Goal: Find specific page/section: Find specific page/section

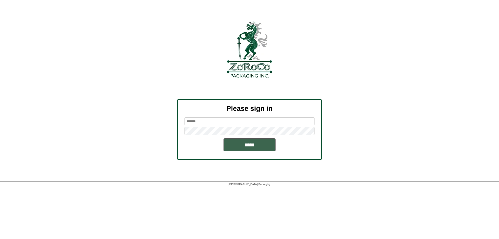
type input "**********"
click at [267, 147] on input "*****" at bounding box center [250, 144] width 52 height 13
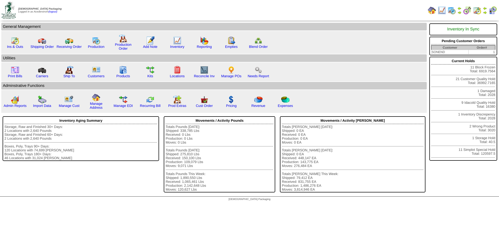
click at [486, 12] on img at bounding box center [485, 12] width 4 height 4
click at [96, 42] on img at bounding box center [96, 40] width 8 height 8
